Goal: Understand process/instructions

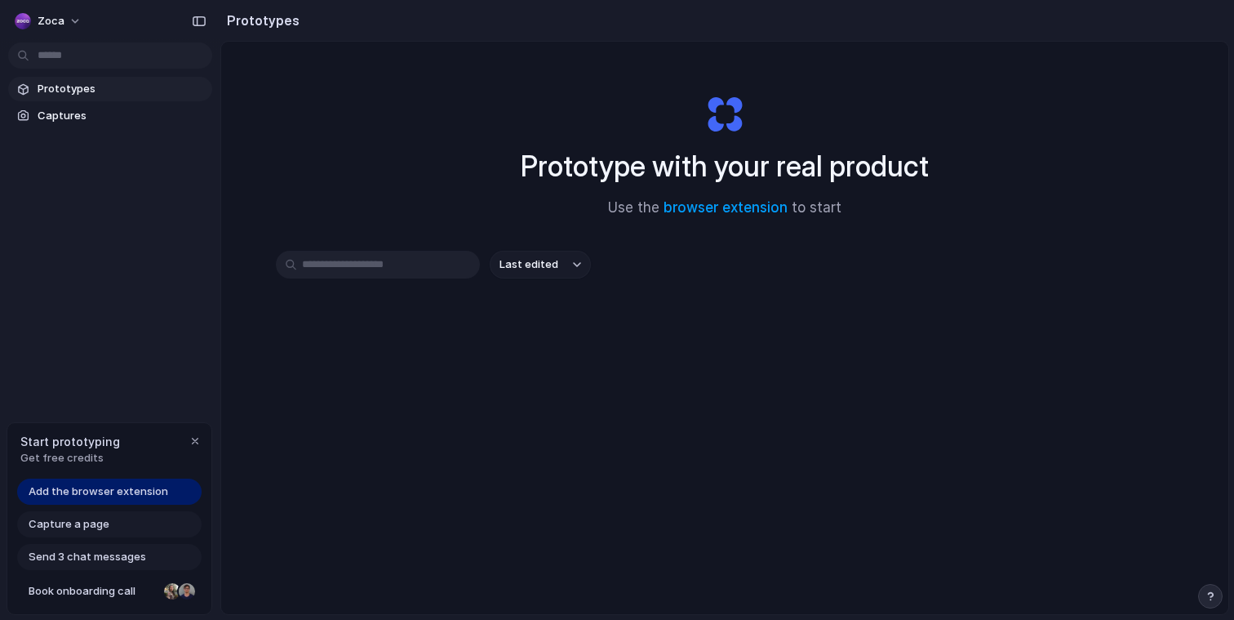
click at [136, 491] on span "Add the browser extension" at bounding box center [99, 491] width 140 height 16
click at [136, 493] on span "Add the browser extension" at bounding box center [99, 491] width 140 height 16
click at [34, 492] on span "Add the browser extension" at bounding box center [99, 491] width 140 height 16
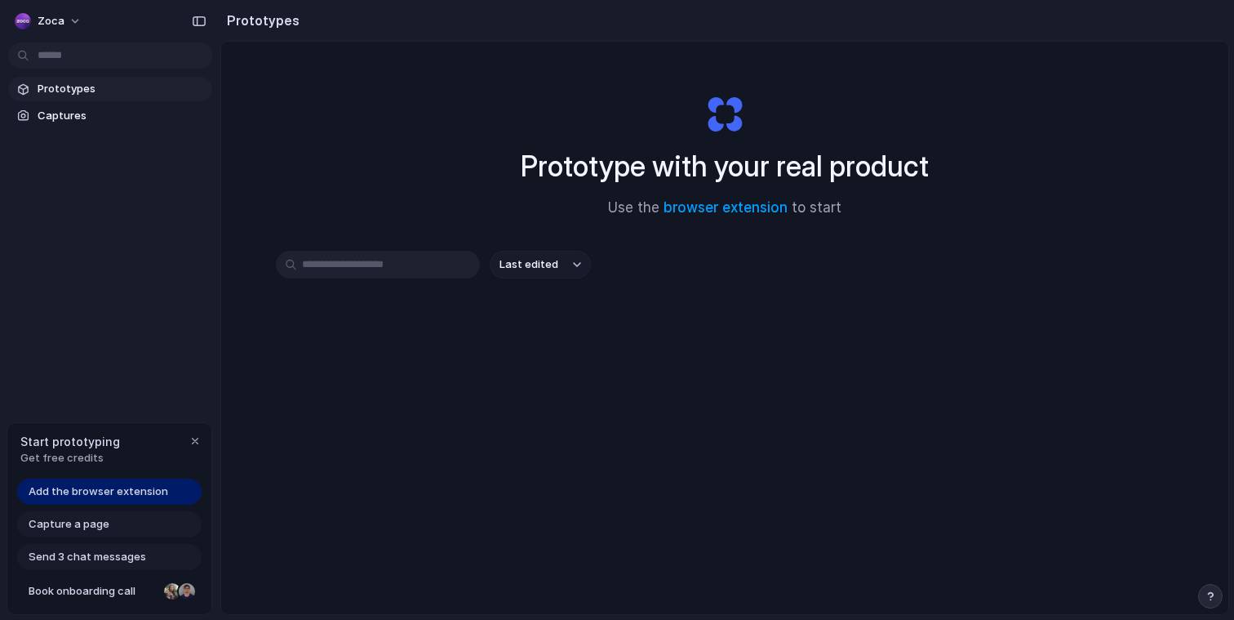
click at [123, 493] on span "Add the browser extension" at bounding box center [99, 491] width 140 height 16
click at [98, 525] on span "Capture a page" at bounding box center [69, 524] width 81 height 16
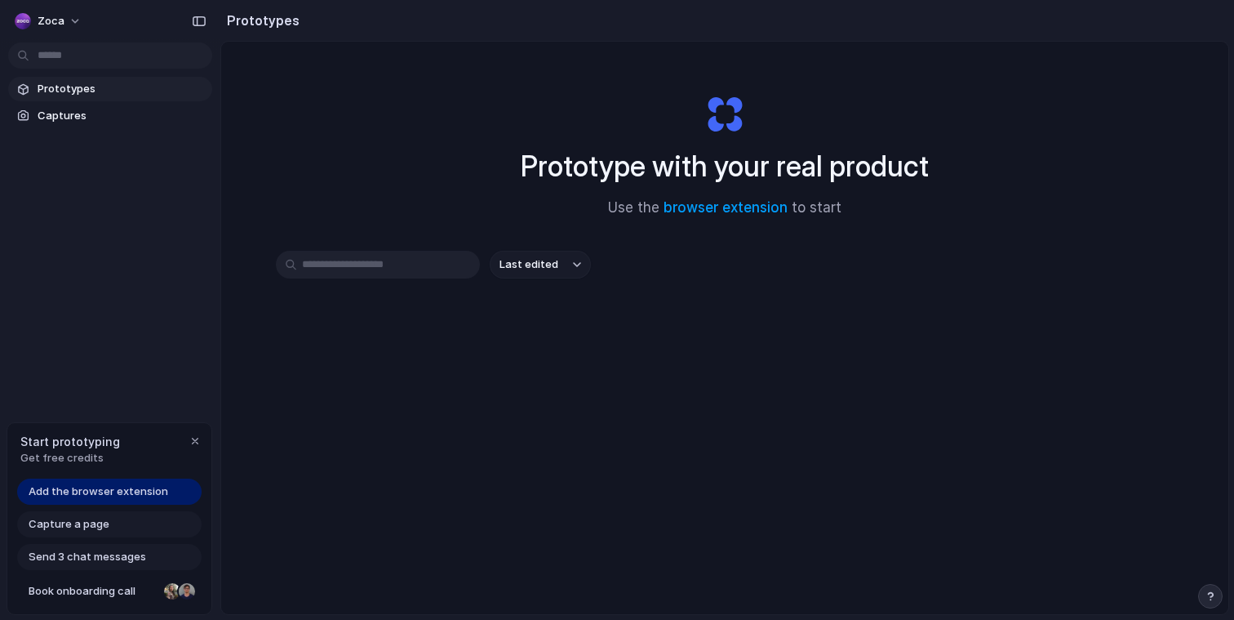
click at [98, 525] on span "Capture a page" at bounding box center [69, 524] width 81 height 16
click at [449, 362] on div "Last edited" at bounding box center [725, 323] width 898 height 144
click at [402, 269] on input "text" at bounding box center [378, 265] width 204 height 28
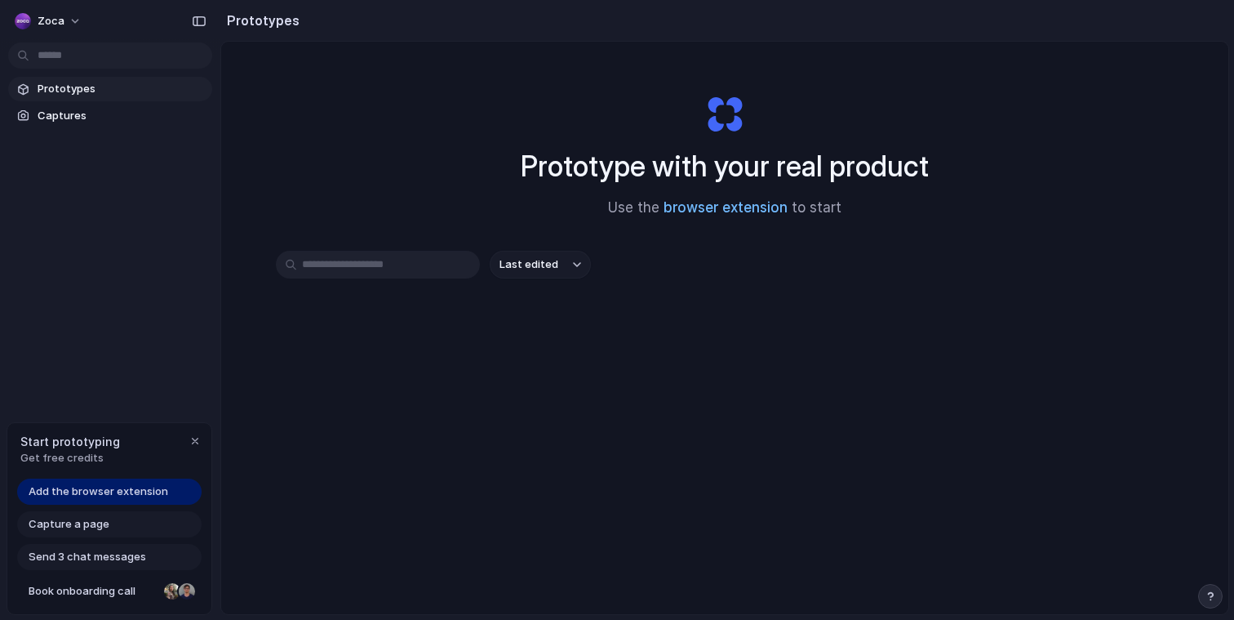
click at [723, 211] on link "browser extension" at bounding box center [726, 207] width 124 height 16
click at [104, 487] on span "Add the browser extension" at bounding box center [99, 491] width 140 height 16
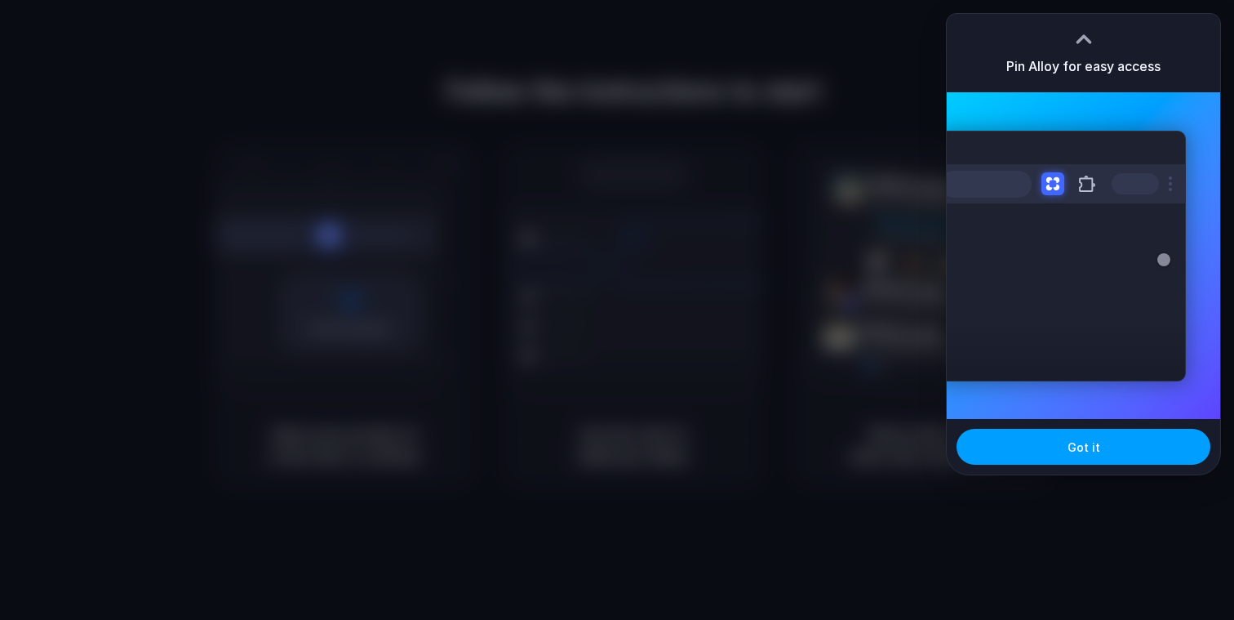
click at [1074, 445] on span "Got it" at bounding box center [1084, 446] width 33 height 17
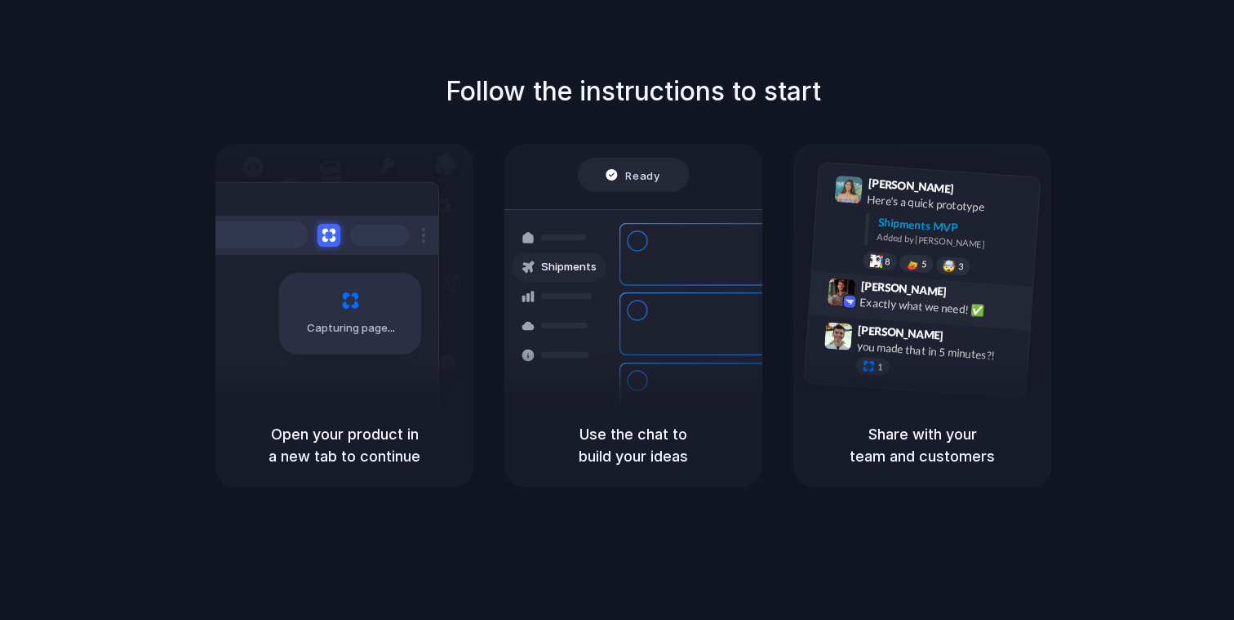
click at [918, 306] on div "Exactly what we need! ✅" at bounding box center [941, 307] width 163 height 28
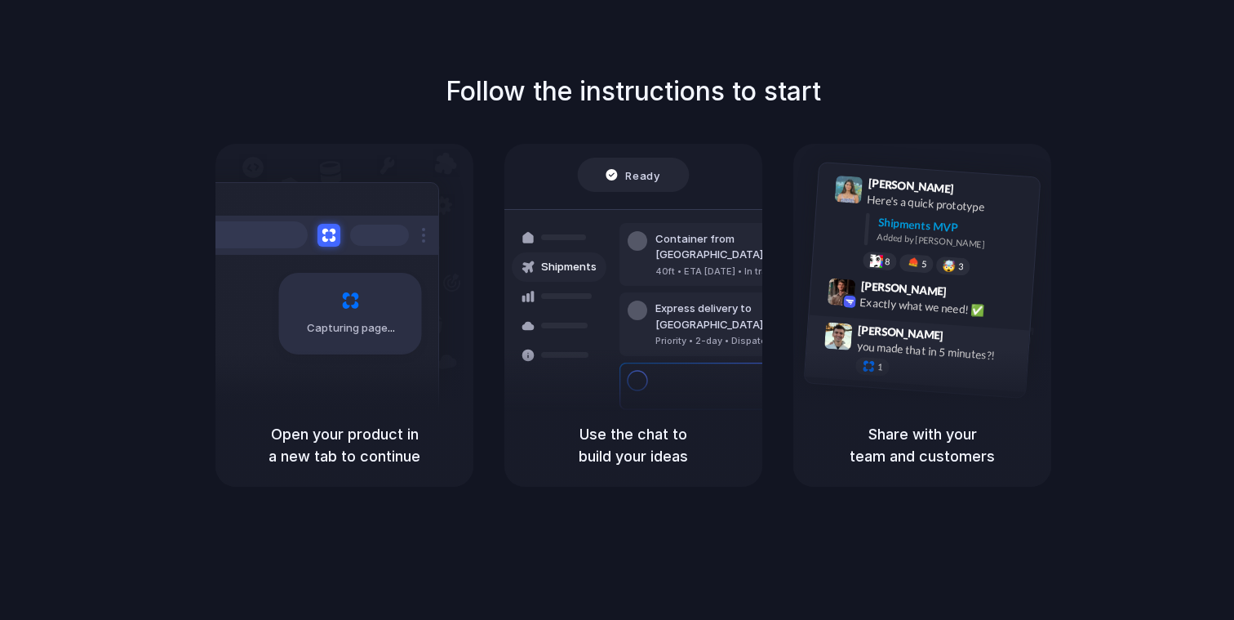
click at [918, 364] on div "1" at bounding box center [937, 370] width 163 height 29
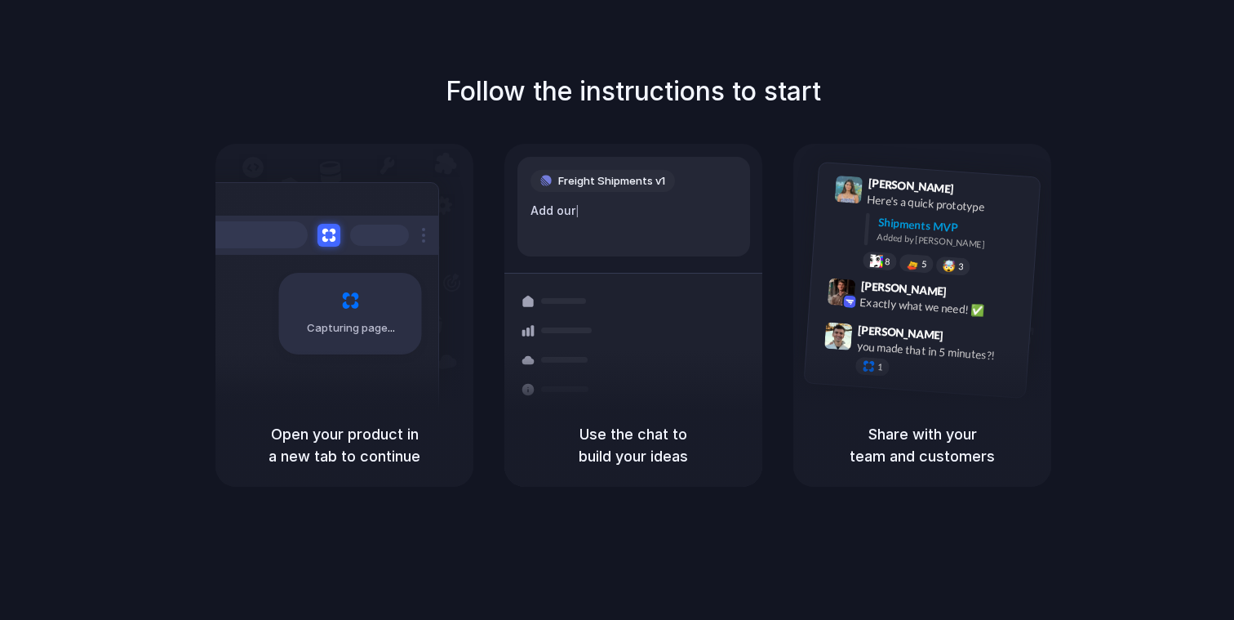
click at [1060, 60] on div "Follow the instructions to start Capturing page Open your product in a new tab …" at bounding box center [633, 326] width 1267 height 652
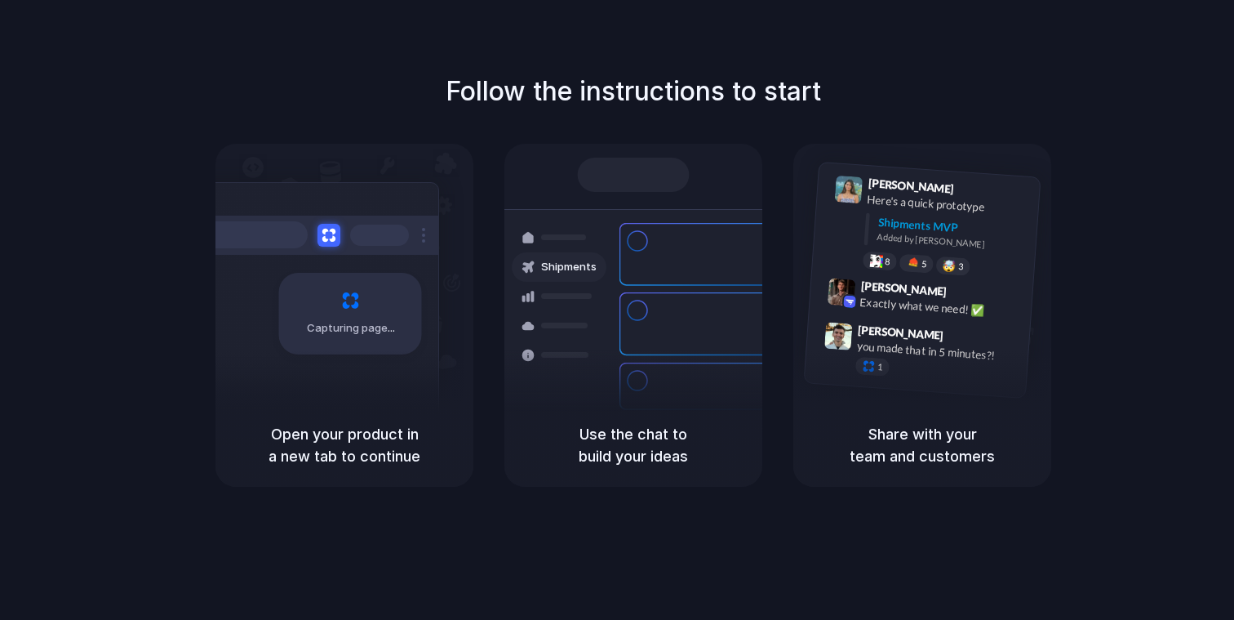
click at [1083, 124] on div "Follow the instructions to start Capturing page Open your product in a new tab …" at bounding box center [633, 279] width 1234 height 415
